Goal: Information Seeking & Learning: Find specific fact

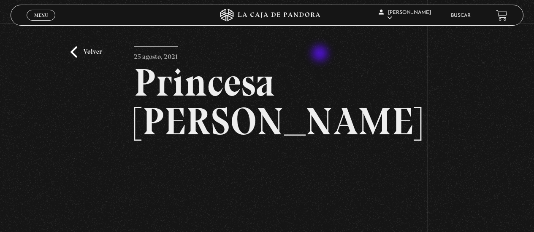
scroll to position [84, 0]
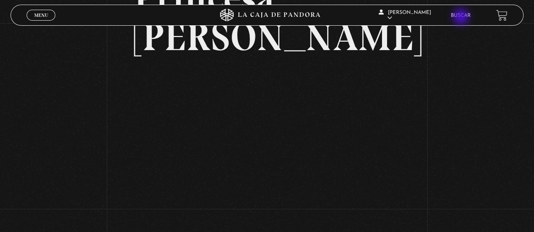
click at [461, 18] on link "Buscar" at bounding box center [460, 15] width 20 height 5
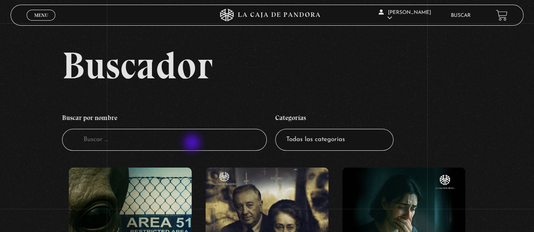
click at [193, 144] on input "Buscador" at bounding box center [164, 140] width 205 height 22
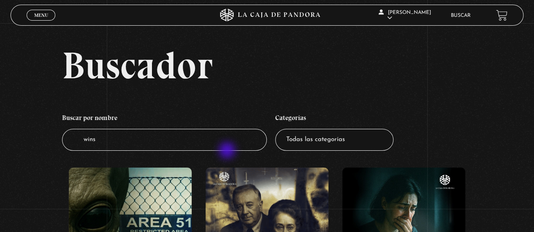
type input "wins"
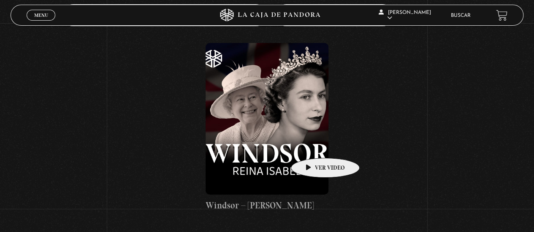
scroll to position [42, 0]
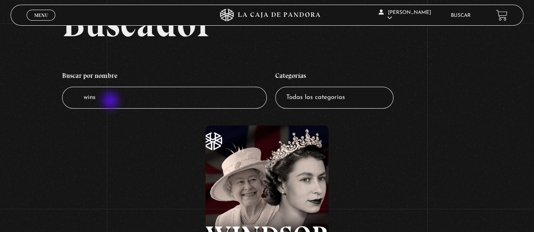
click at [111, 102] on input "wins" at bounding box center [164, 98] width 205 height 22
type input "windsor"
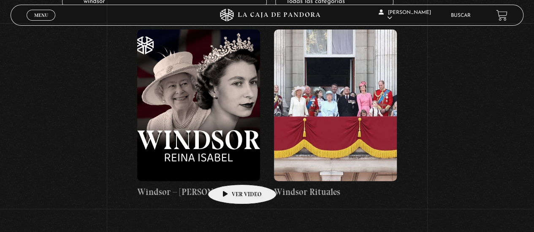
scroll to position [169, 0]
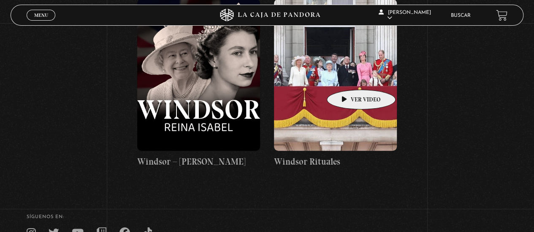
click at [348, 77] on figure at bounding box center [335, 75] width 123 height 152
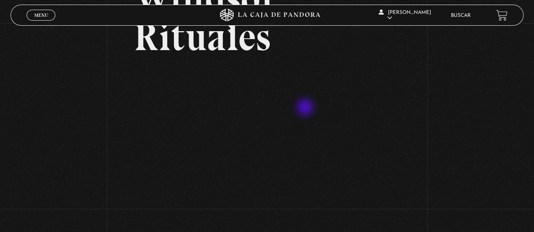
scroll to position [127, 0]
